Goal: Information Seeking & Learning: Learn about a topic

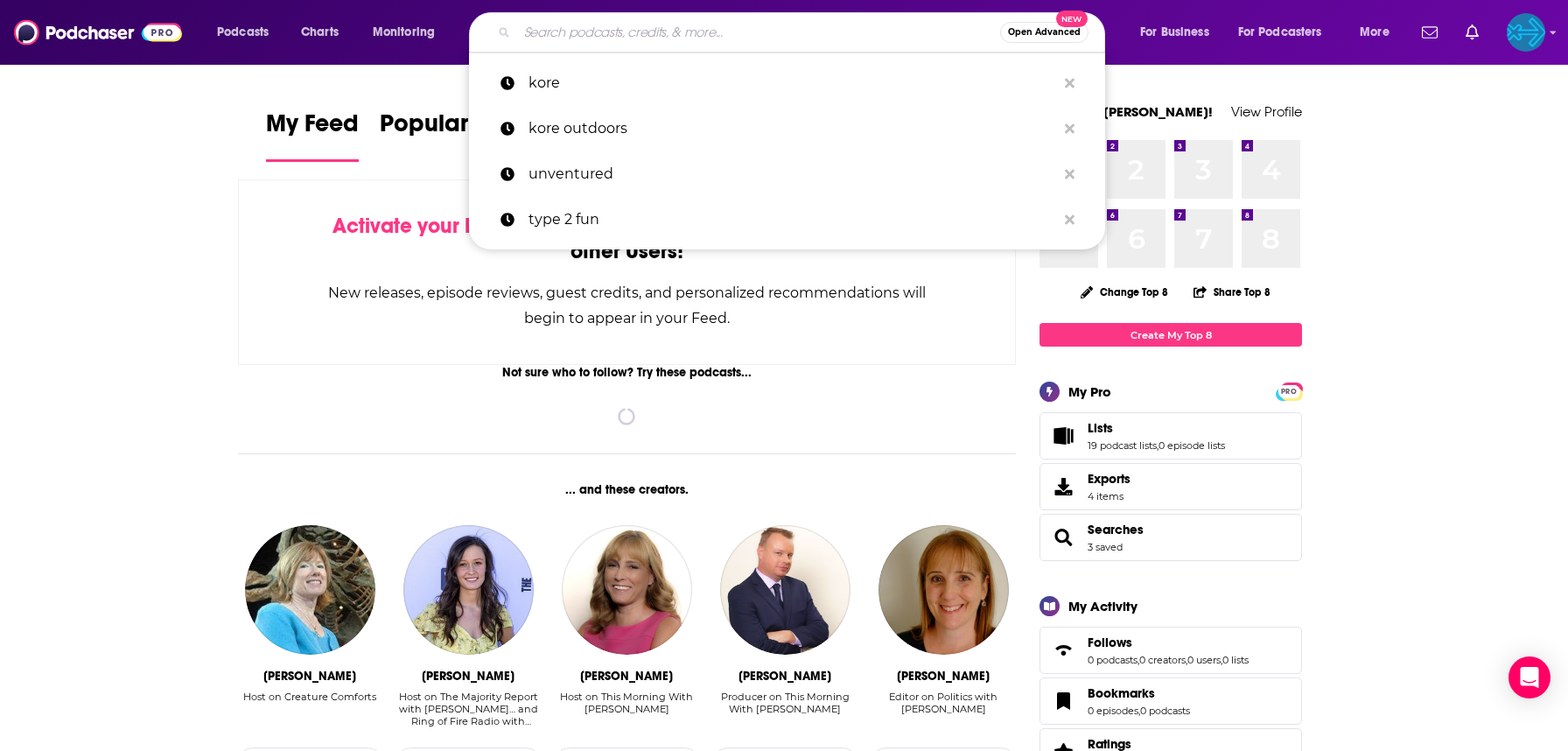
click at [754, 35] on input "Search podcasts, credits, & more..." at bounding box center [759, 31] width 483 height 28
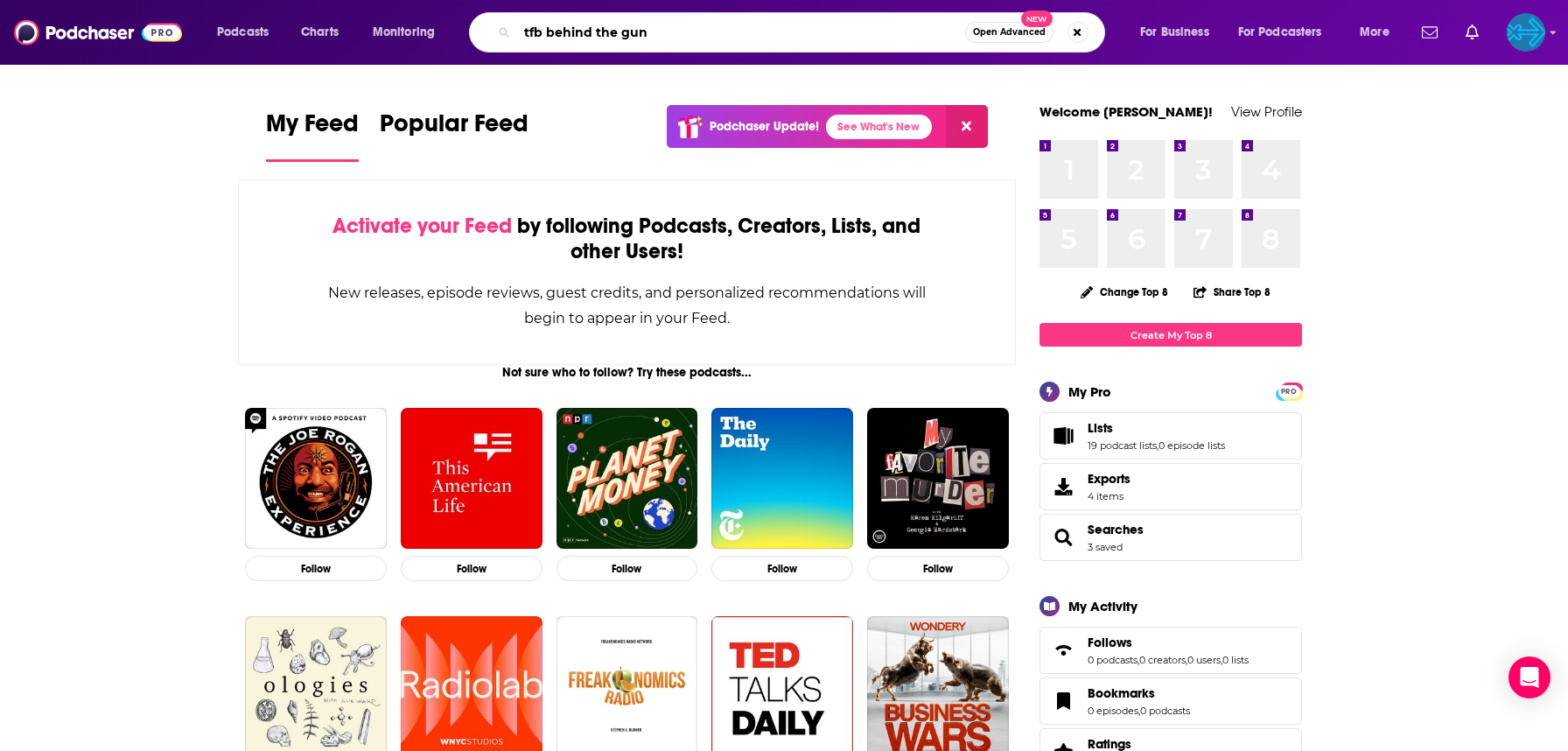
type input "tfb behind the gun"
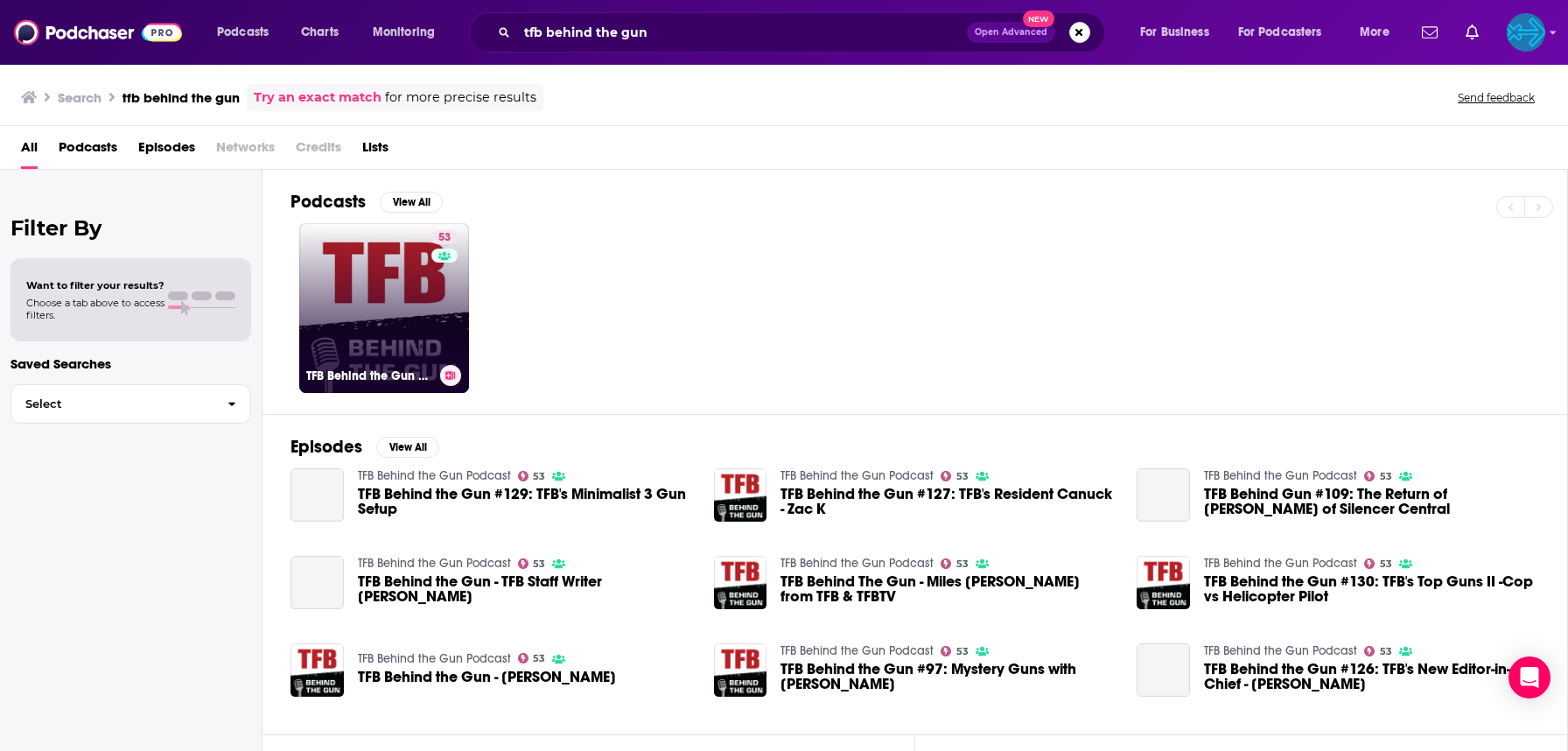
click at [373, 304] on link "53 TFB Behind the Gun Podcast" at bounding box center [384, 308] width 170 height 170
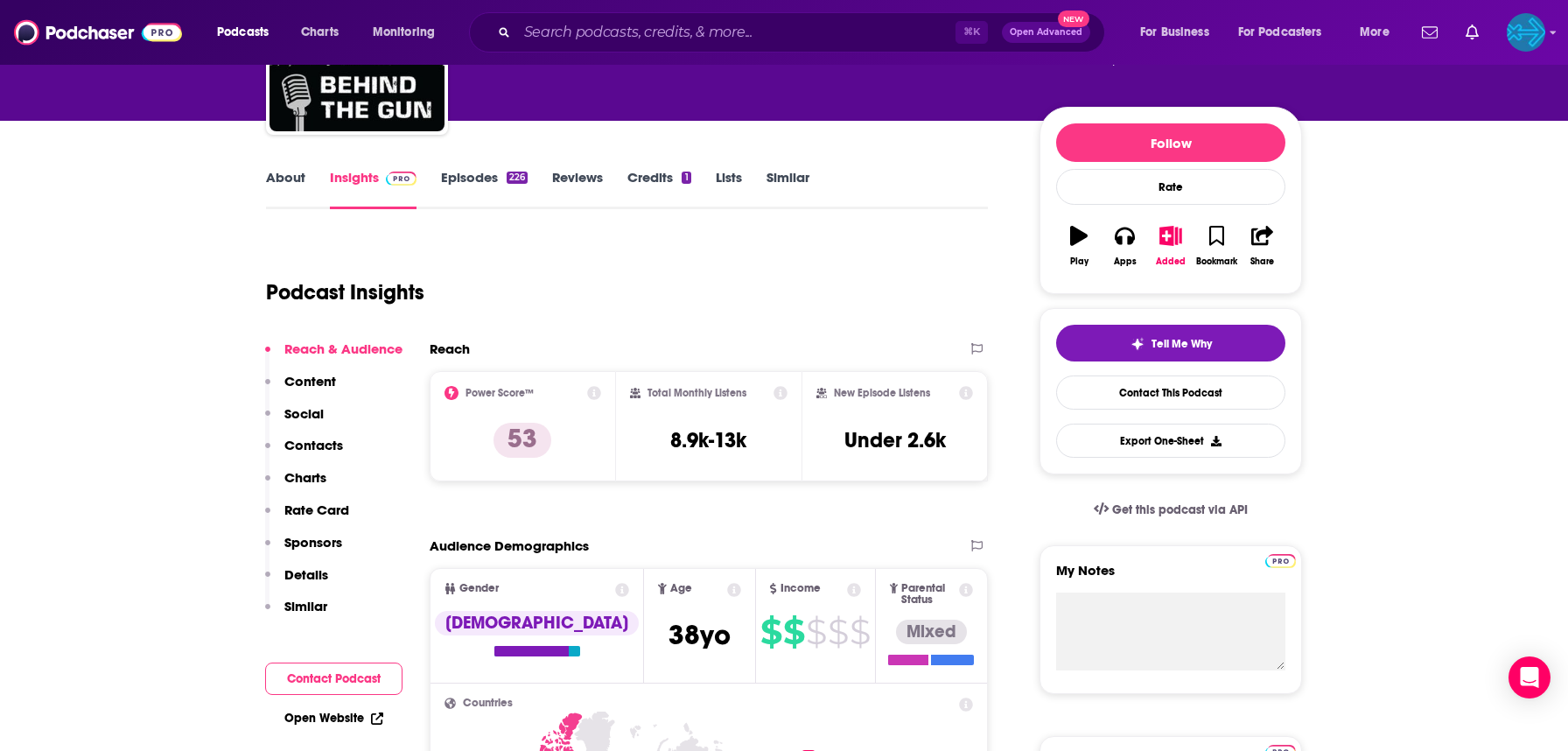
scroll to position [211, 0]
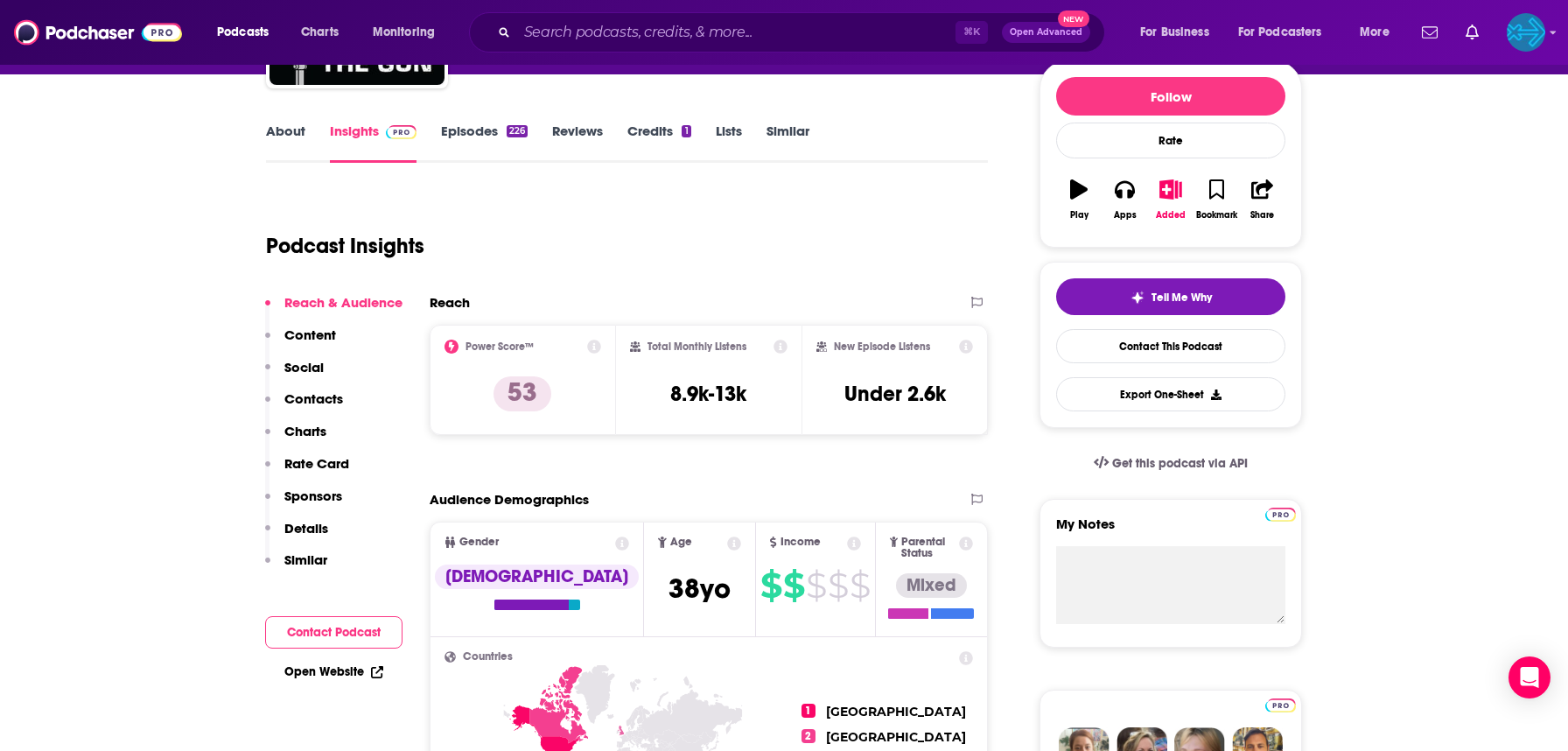
click at [295, 135] on link "About" at bounding box center [285, 143] width 39 height 40
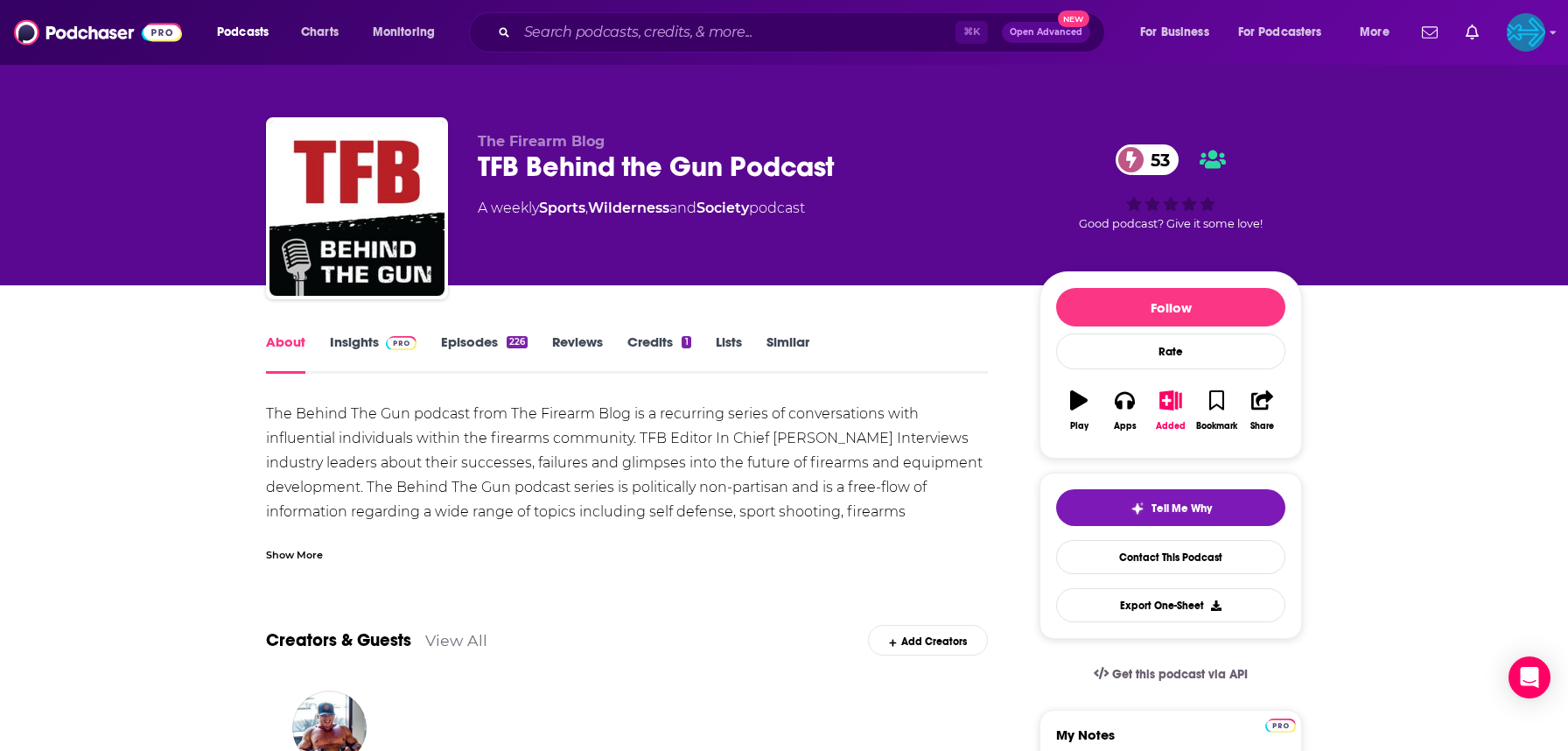
click at [305, 556] on div "Show More" at bounding box center [295, 553] width 57 height 16
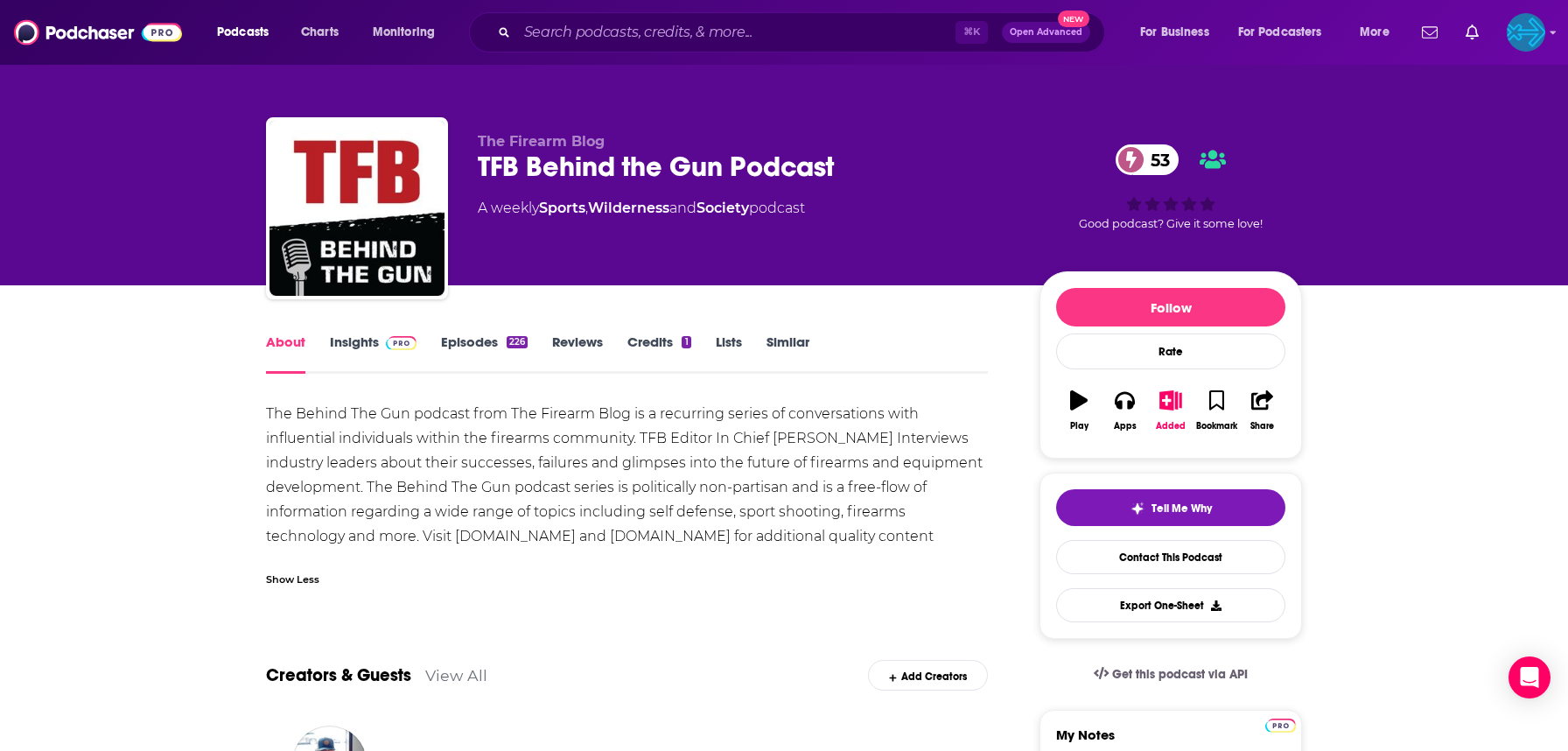
click at [654, 537] on div "The Behind The Gun podcast from The Firearm Blog is a recurring series of conve…" at bounding box center [627, 487] width 723 height 172
click at [627, 536] on div "The Behind The Gun podcast from The Firearm Blog is a recurring series of conve…" at bounding box center [627, 487] width 723 height 172
click at [345, 343] on link "Insights" at bounding box center [373, 354] width 87 height 40
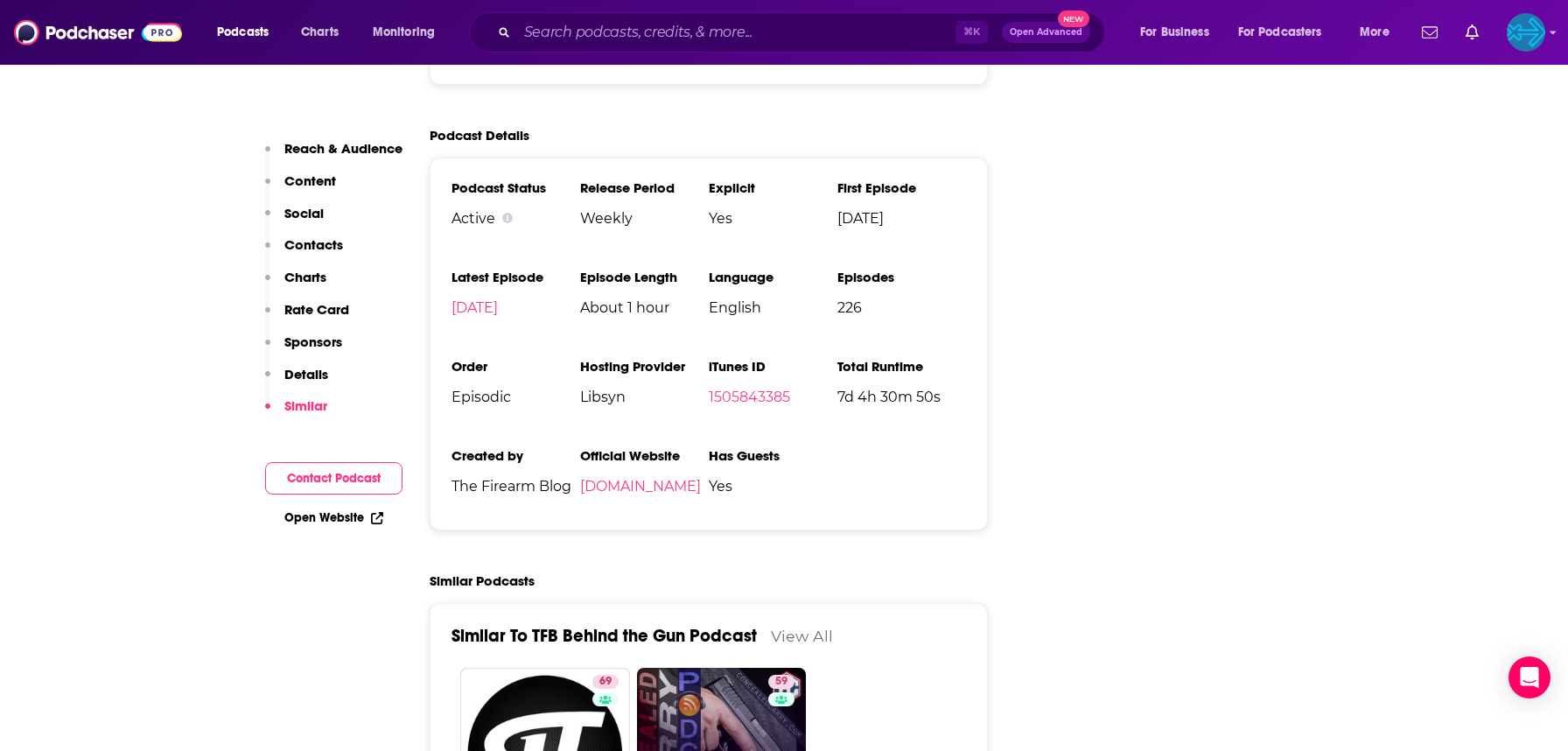
scroll to position [2682, 0]
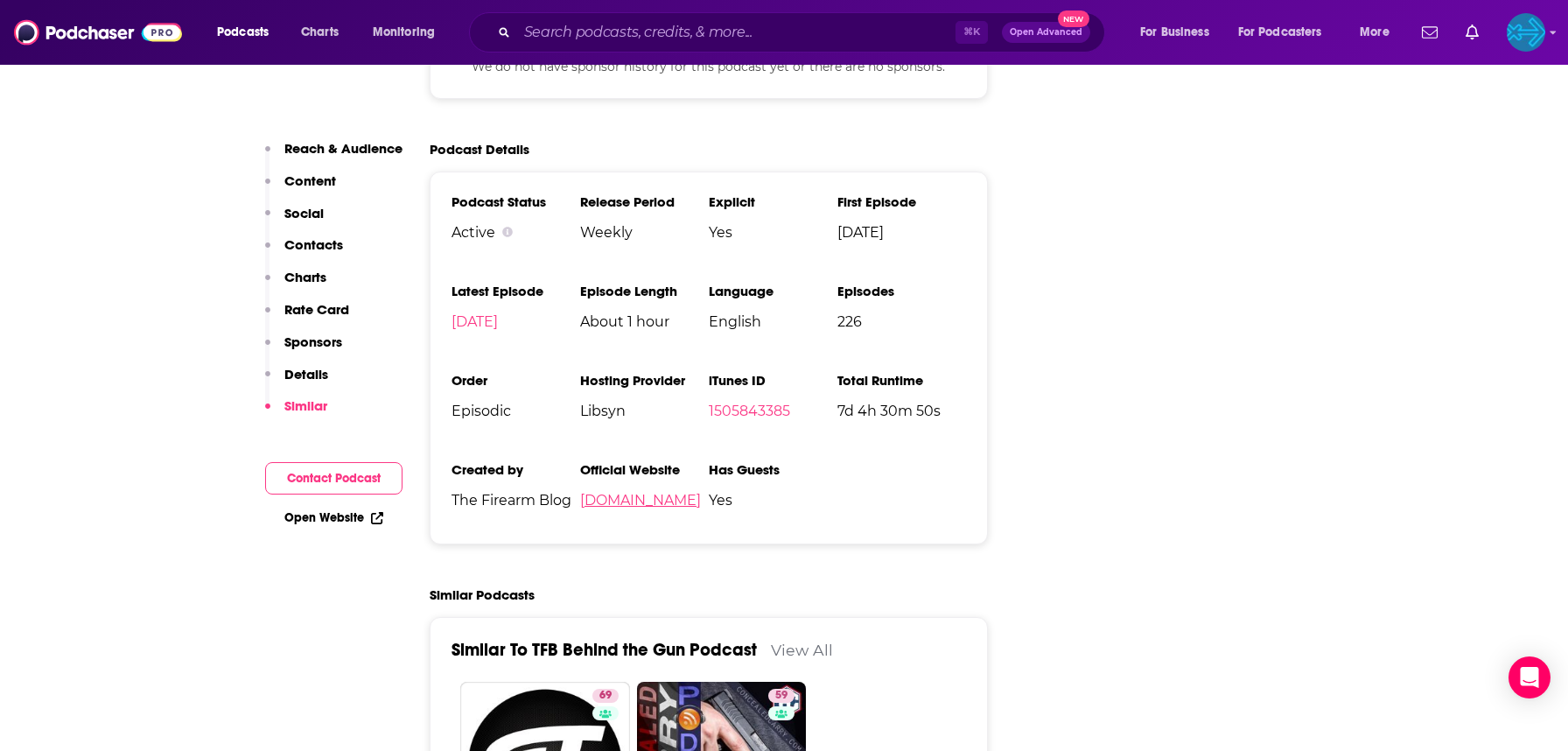
click at [637, 492] on link "[DOMAIN_NAME]" at bounding box center [641, 499] width 121 height 16
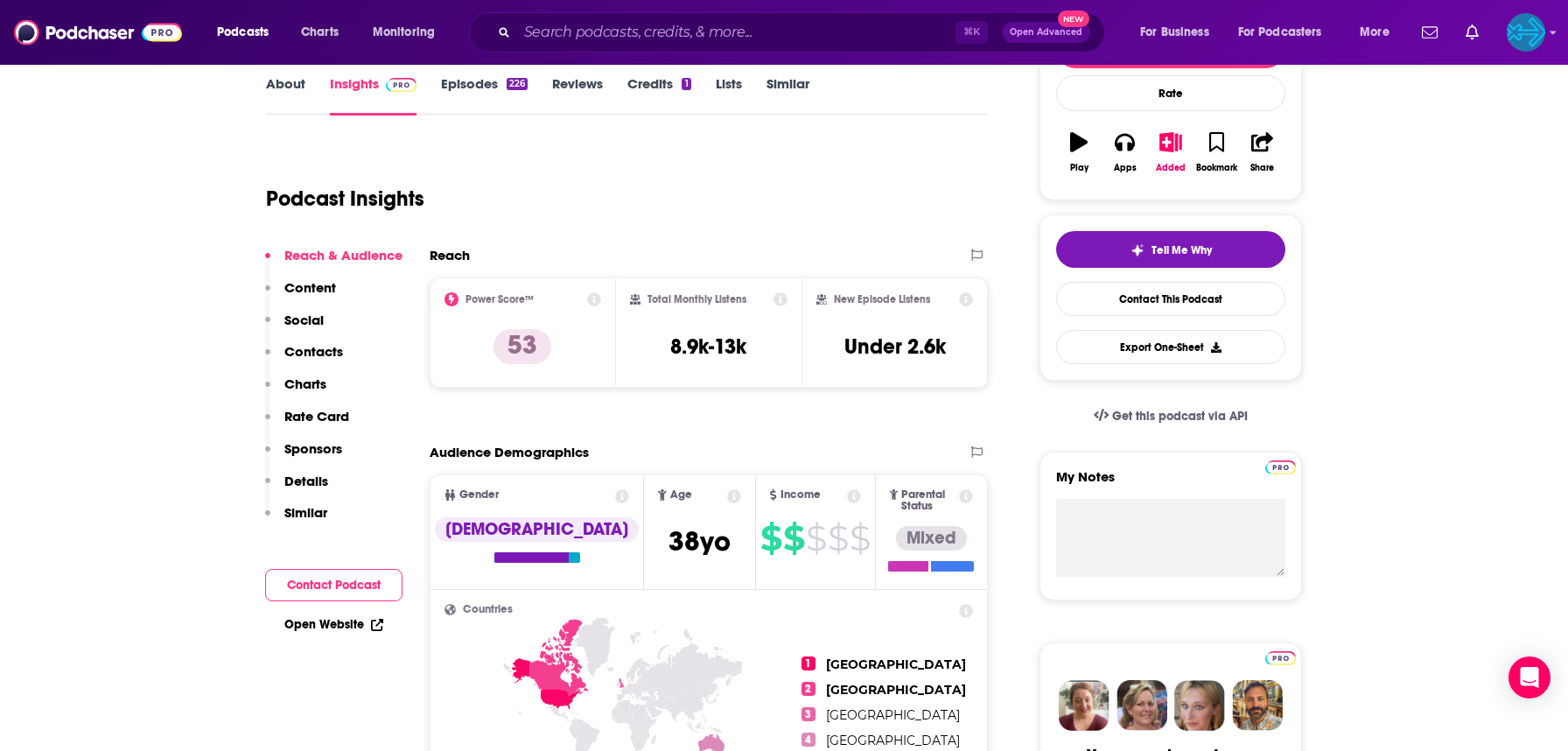
scroll to position [87, 0]
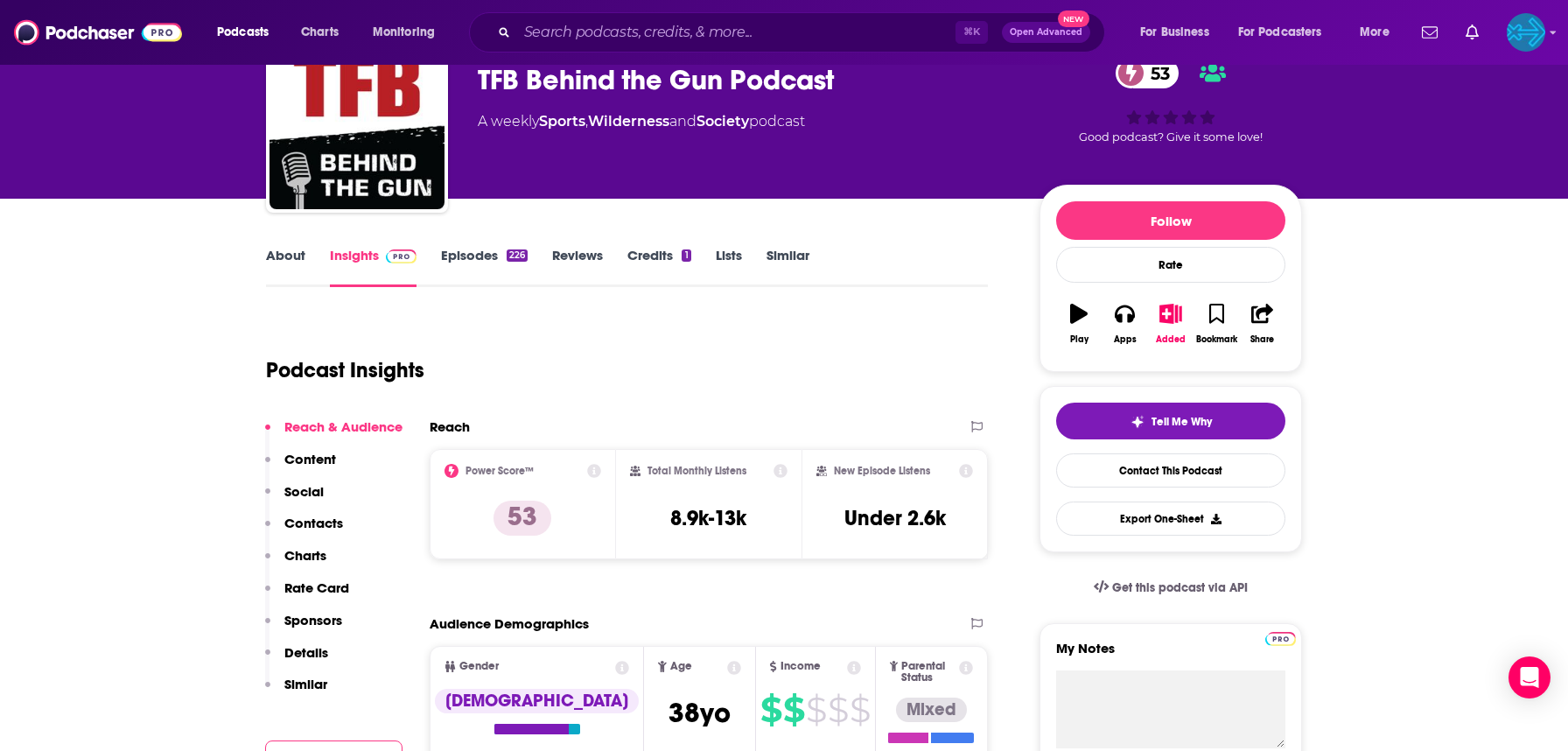
click at [656, 247] on link "Credits 1" at bounding box center [659, 267] width 63 height 40
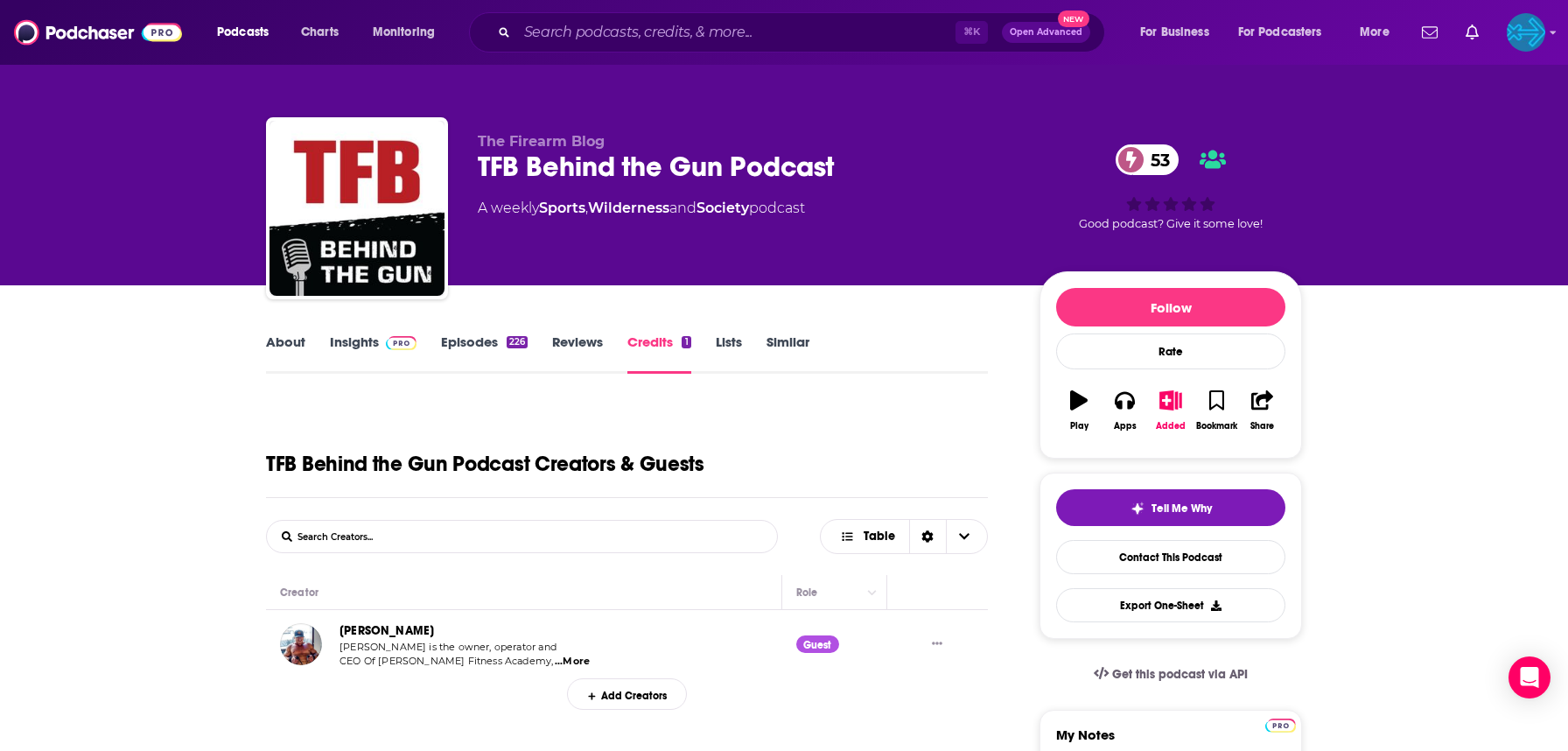
click at [571, 343] on link "Reviews" at bounding box center [577, 354] width 51 height 40
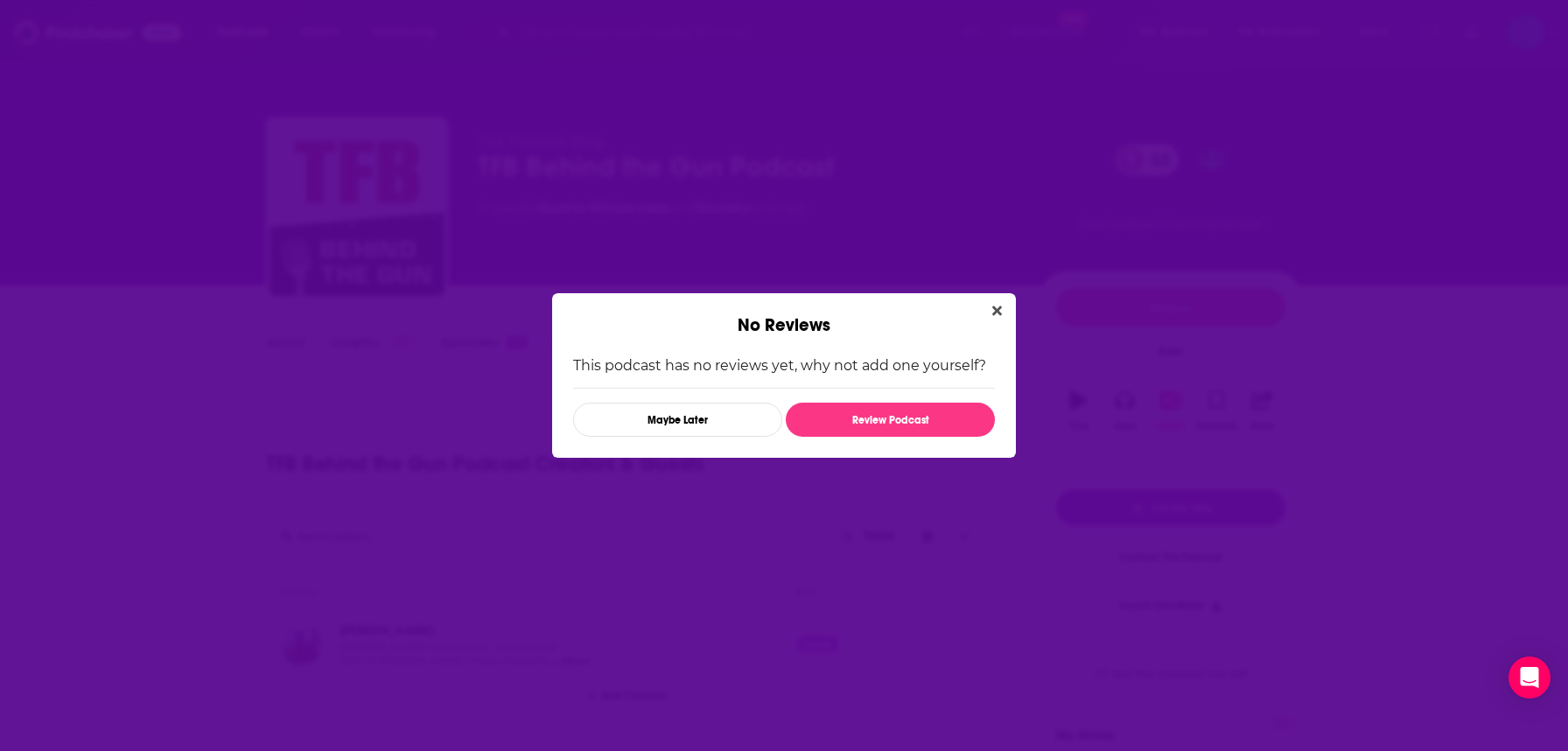
click at [1011, 312] on div "No Reviews" at bounding box center [784, 315] width 464 height 43
click at [1003, 312] on button "Close" at bounding box center [997, 311] width 24 height 22
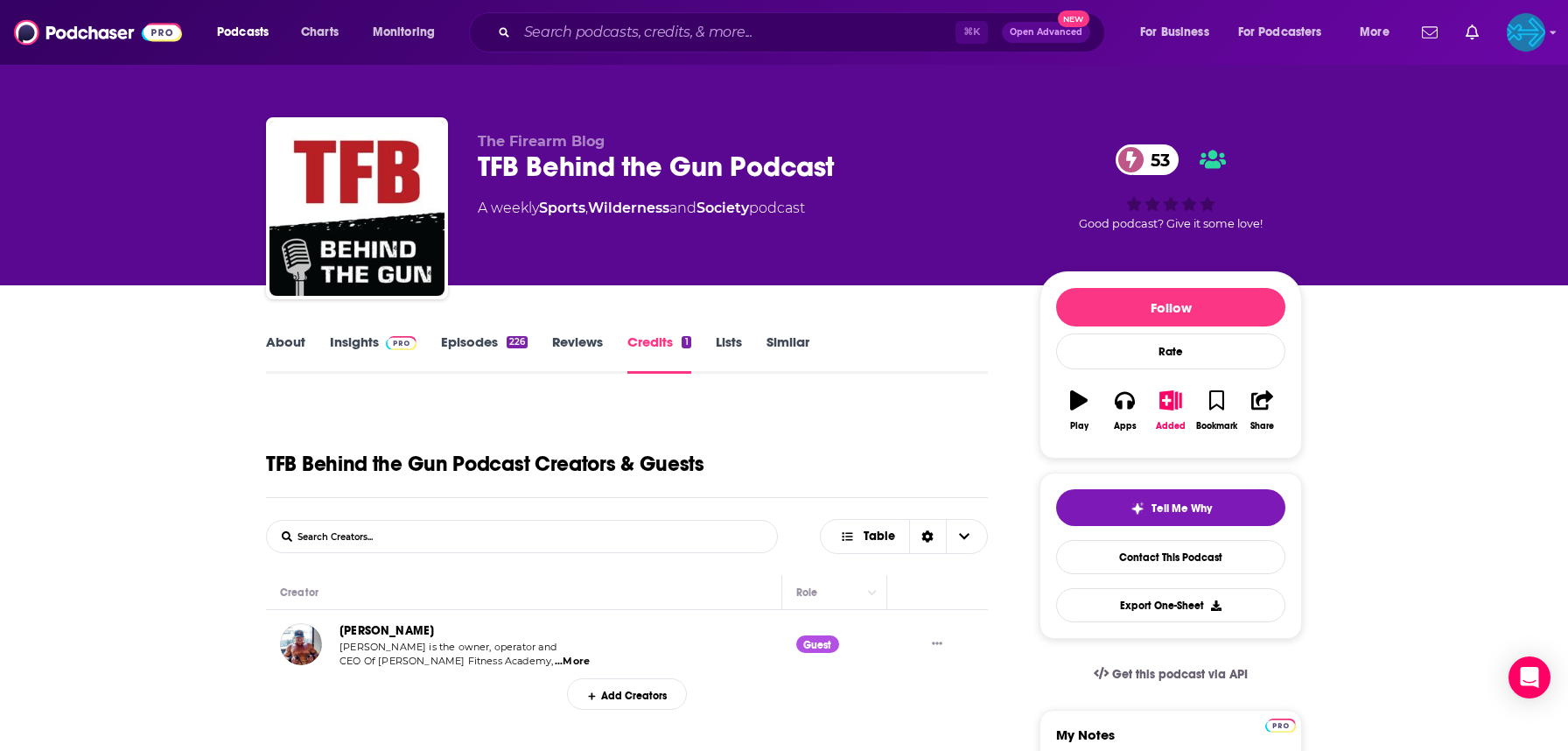
click at [496, 336] on link "Episodes 226" at bounding box center [484, 354] width 87 height 40
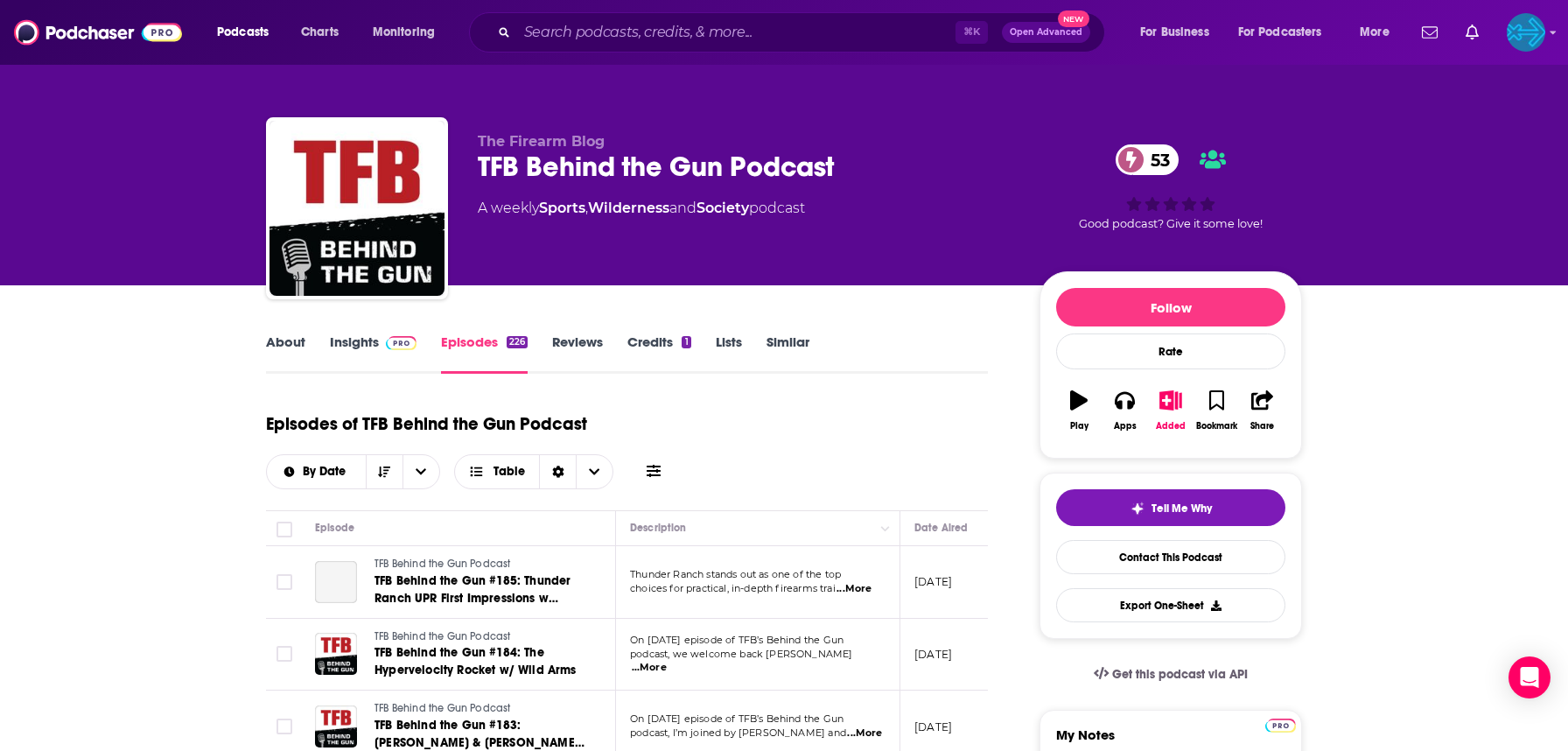
click at [374, 348] on link "Insights" at bounding box center [373, 354] width 87 height 40
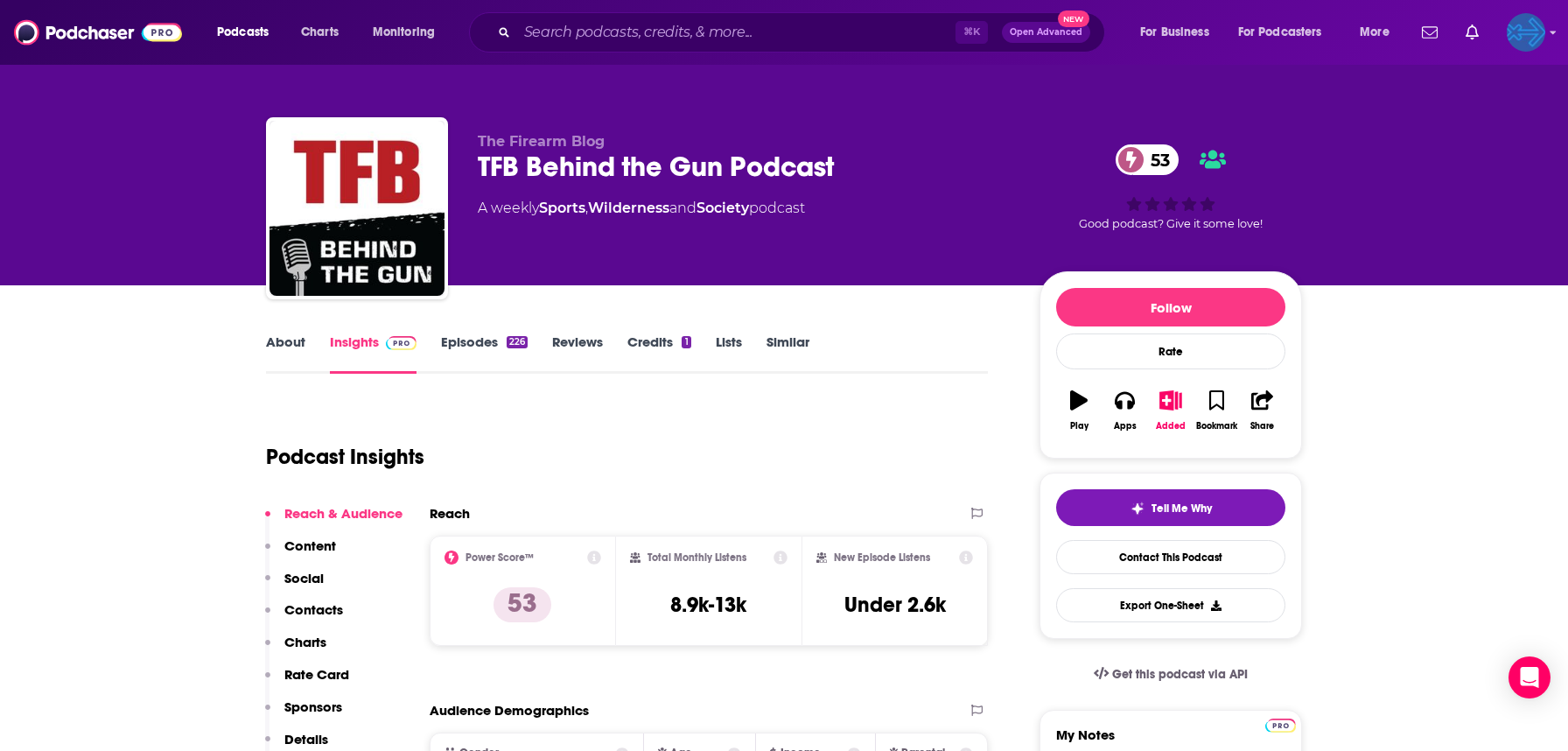
click at [1518, 32] on img "Logged in as backbonemedia" at bounding box center [1526, 32] width 38 height 38
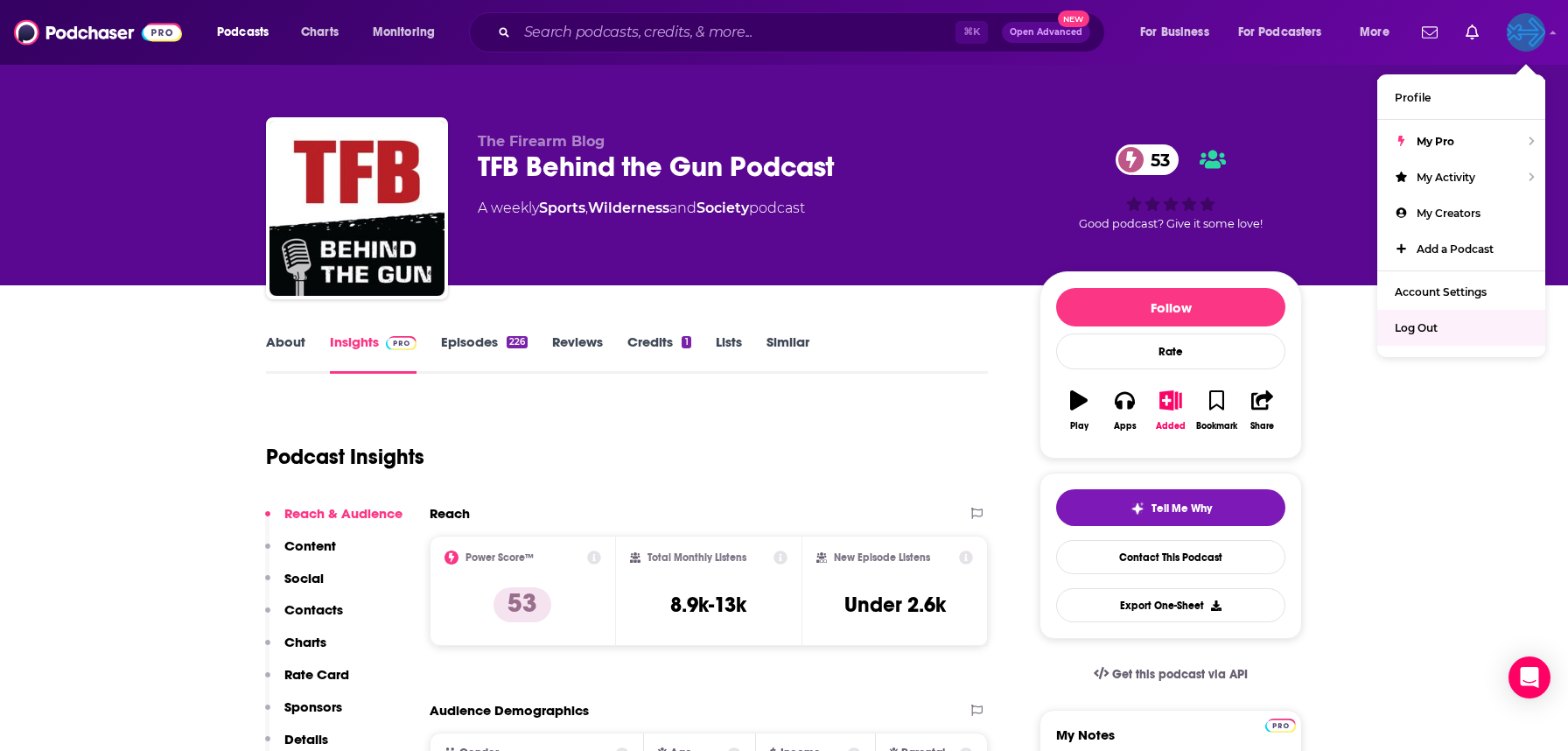
click at [1427, 322] on span "Log Out" at bounding box center [1416, 328] width 43 height 13
